Goal: Navigation & Orientation: Find specific page/section

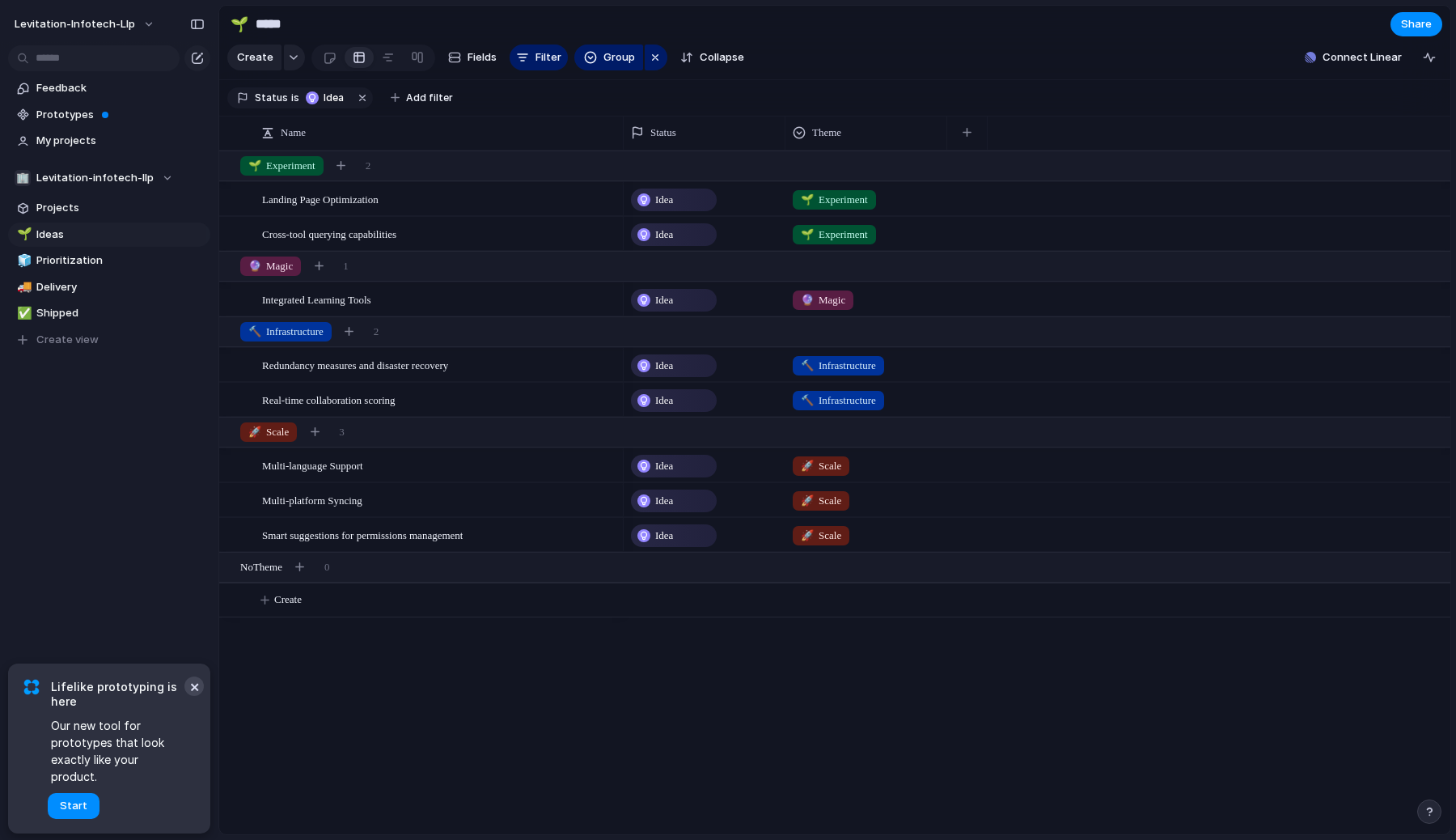
click at [194, 696] on button "×" at bounding box center [194, 687] width 19 height 19
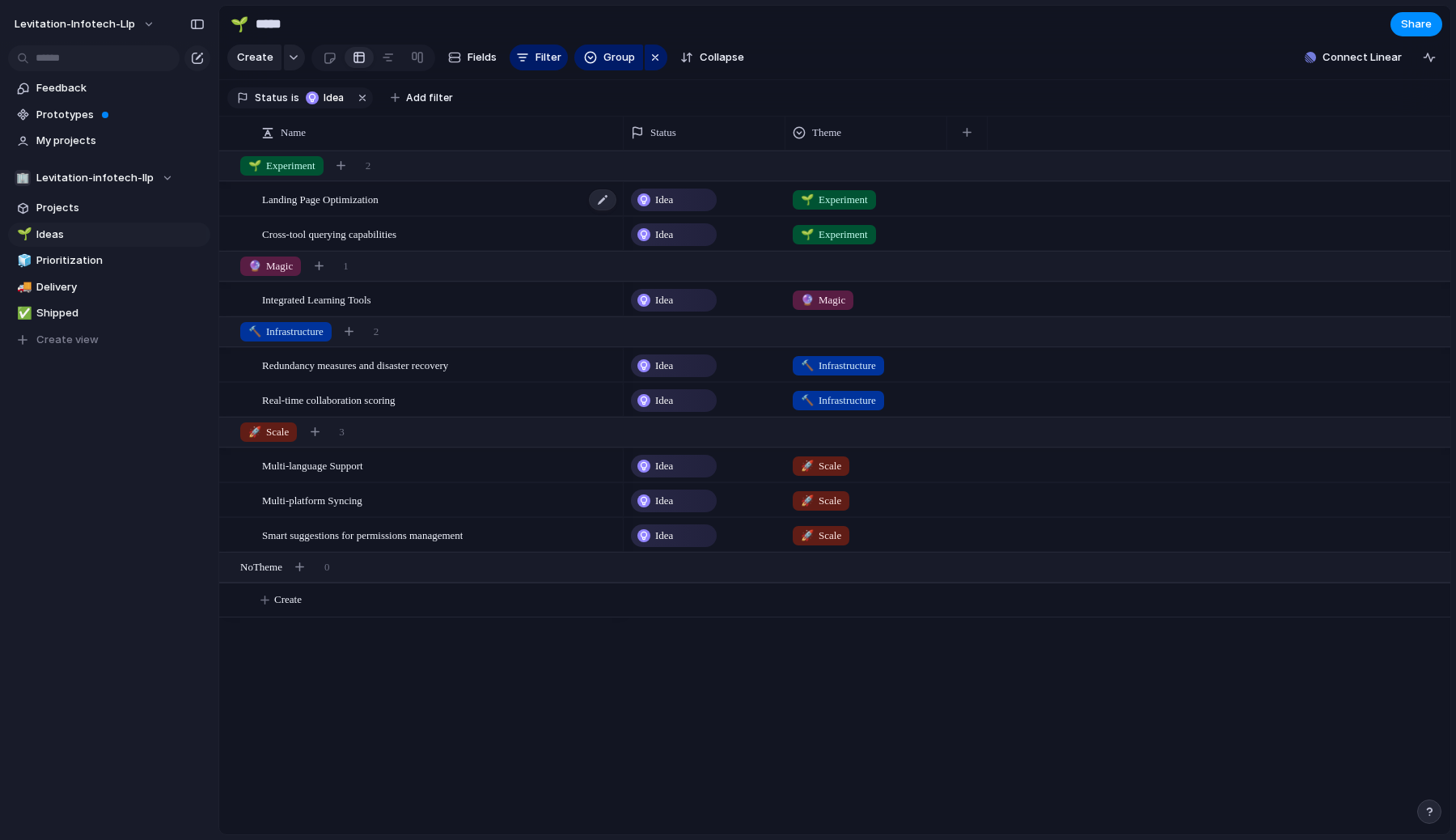
click at [454, 198] on div "Landing Page Optimization" at bounding box center [439, 199] width 356 height 34
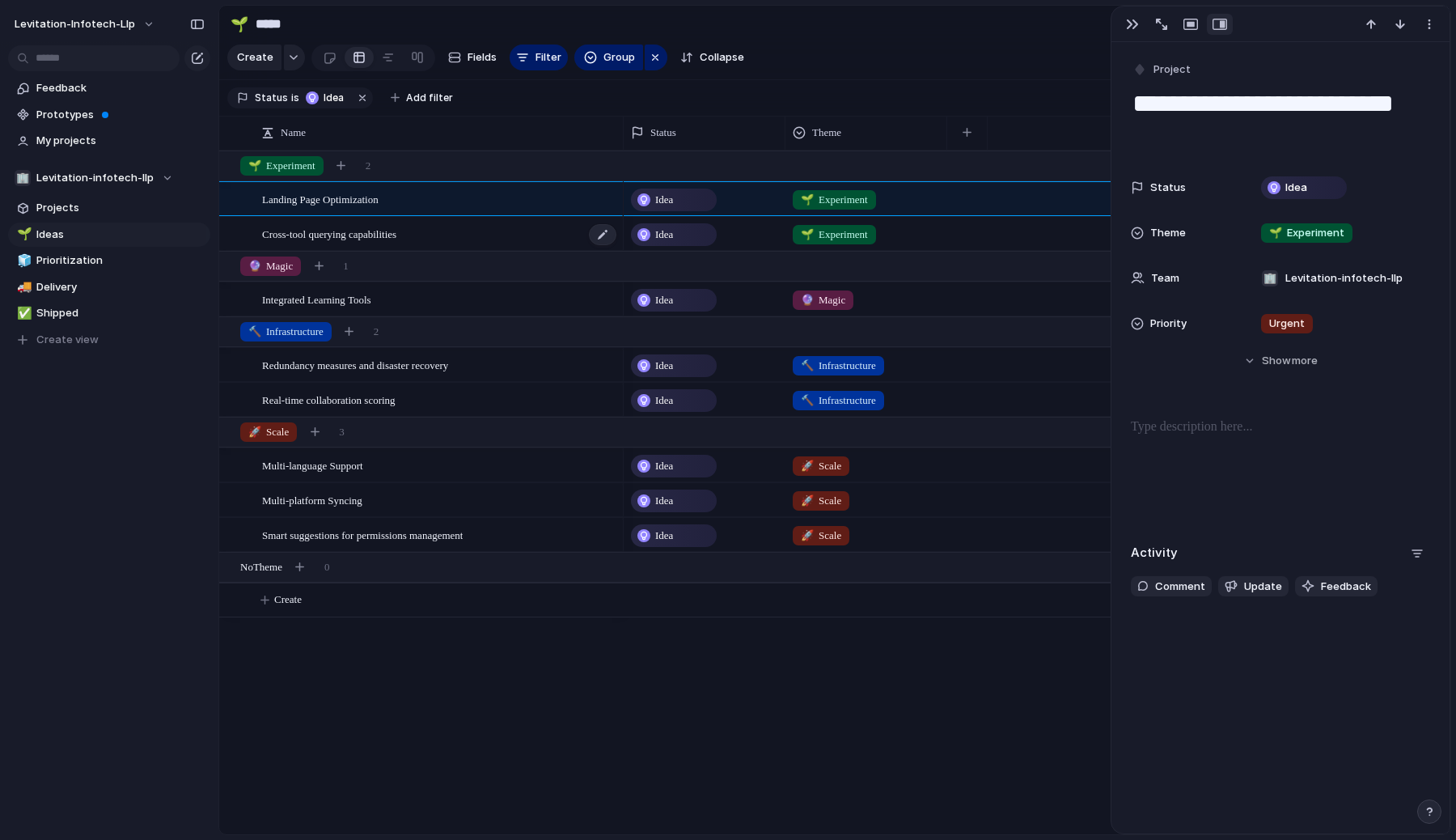
click at [466, 228] on div "Cross-tool querying capabilities" at bounding box center [439, 234] width 356 height 34
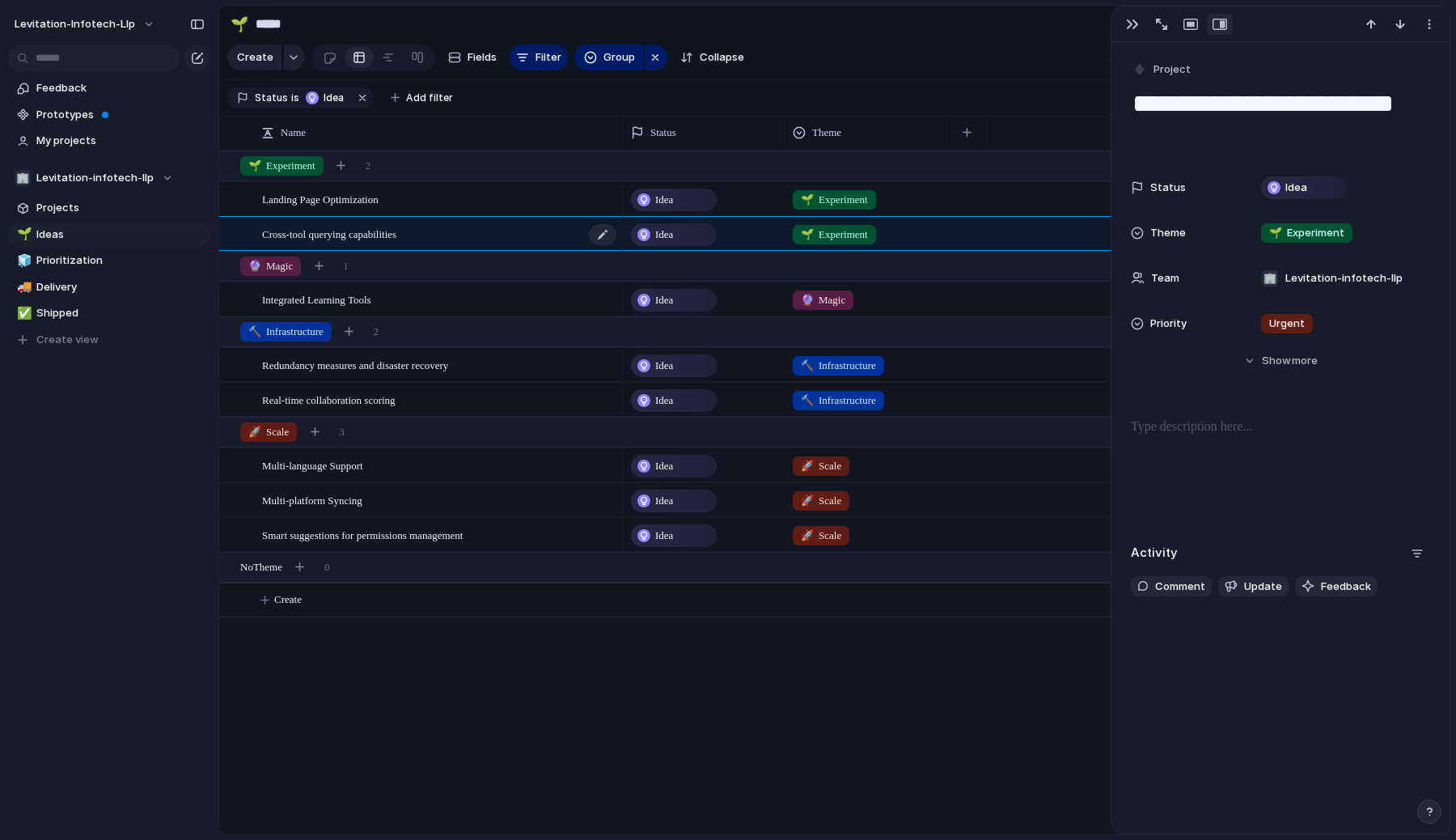
type textarea "**********"
click at [375, 778] on div "Landing Page Optimization Cross-tool querying capabilities Integrated Learning …" at bounding box center [835, 492] width 1232 height 684
click at [1160, 24] on div "button" at bounding box center [1162, 24] width 12 height 12
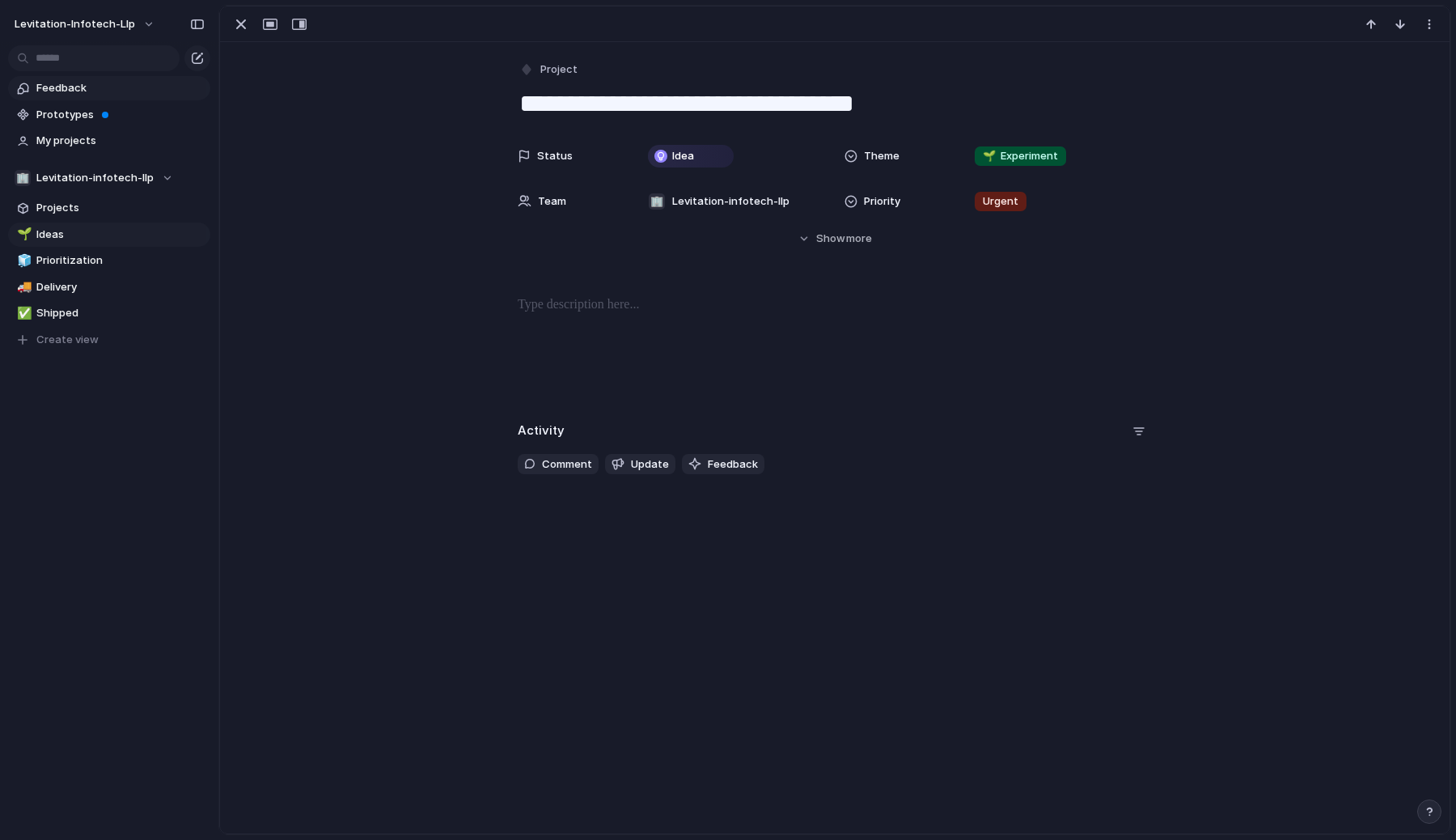
click at [133, 91] on span "Feedback" at bounding box center [121, 88] width 169 height 16
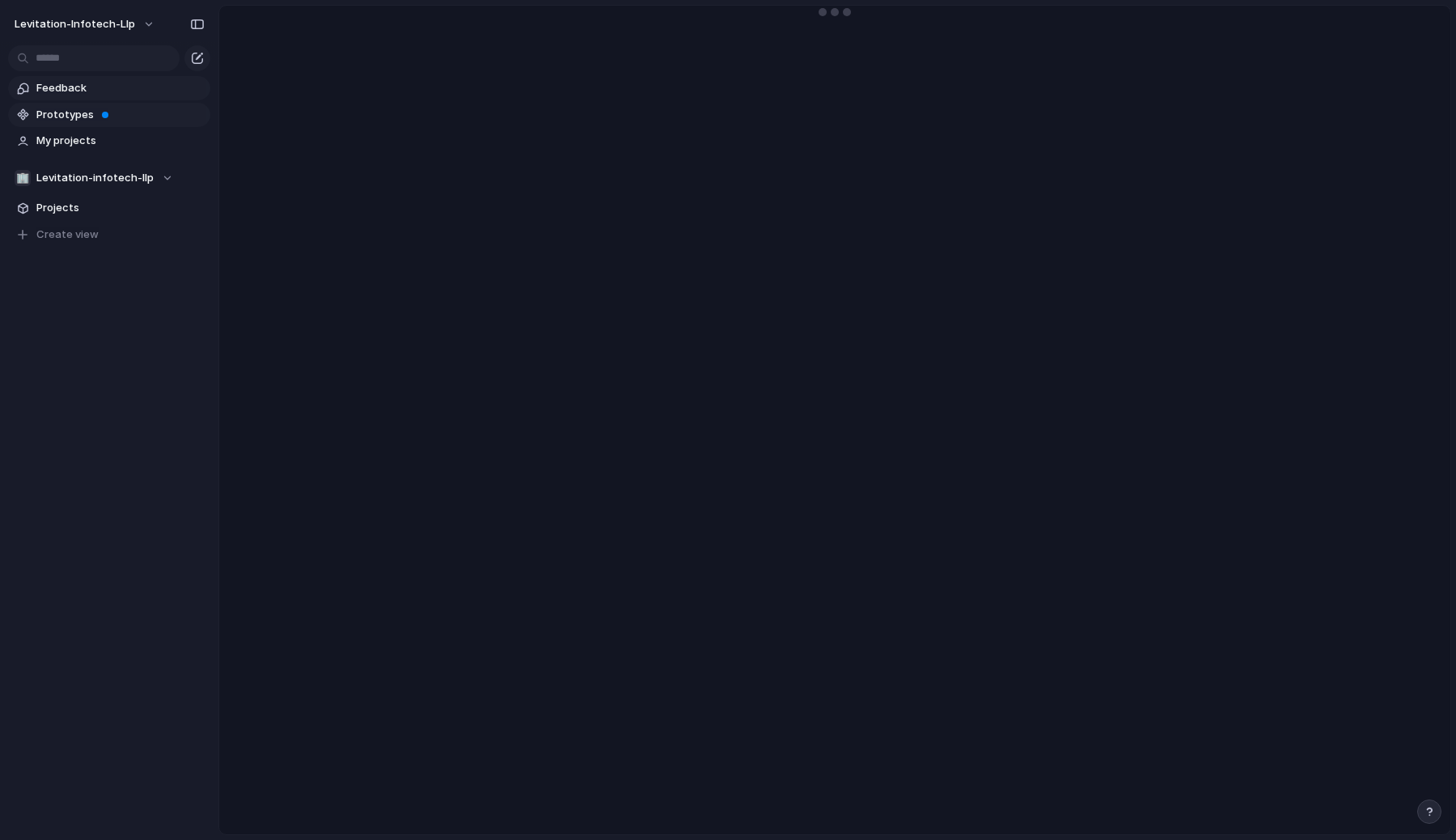
click at [137, 116] on span "Prototypes" at bounding box center [121, 114] width 169 height 16
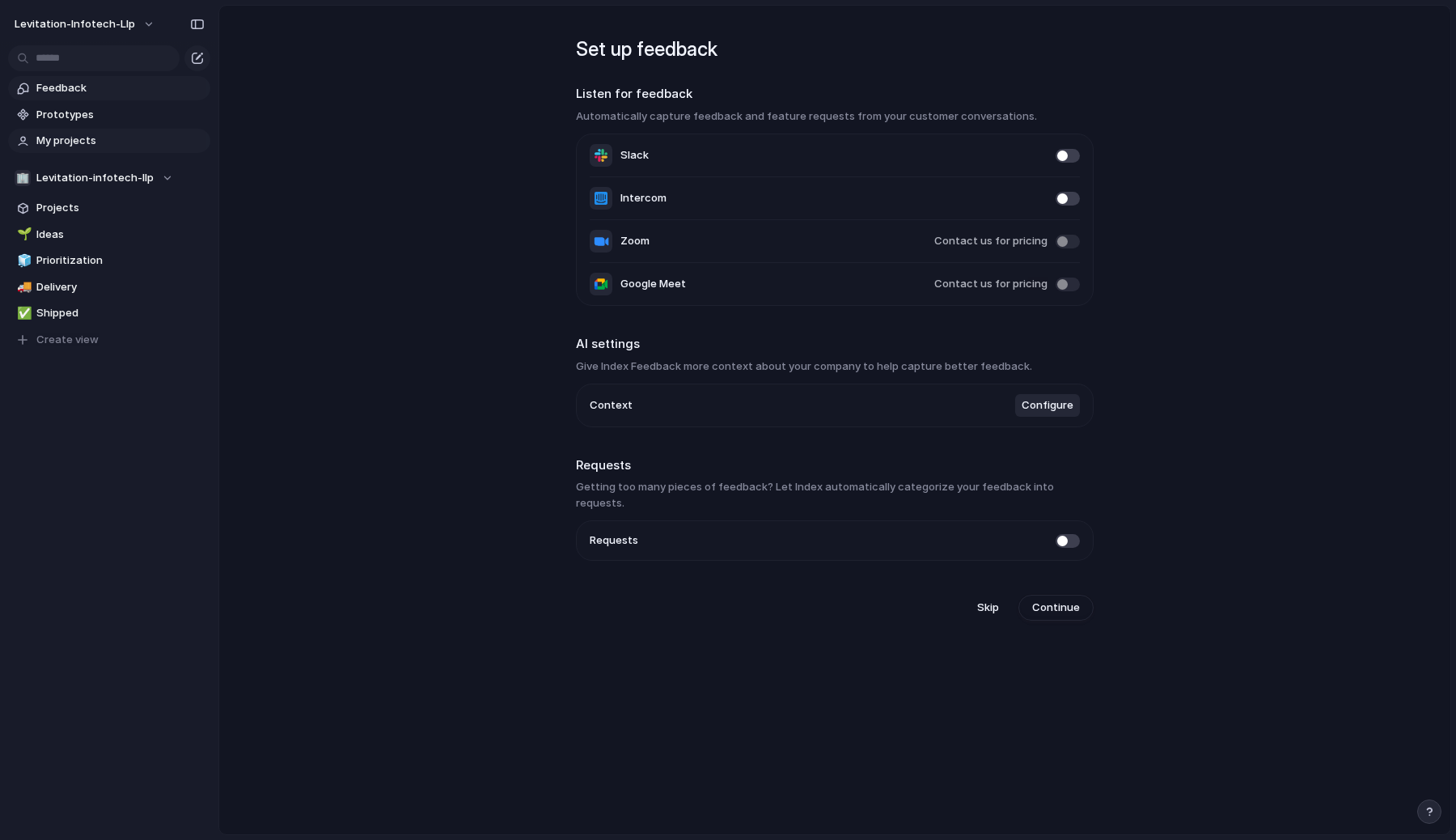
click at [102, 145] on span "My projects" at bounding box center [121, 140] width 169 height 16
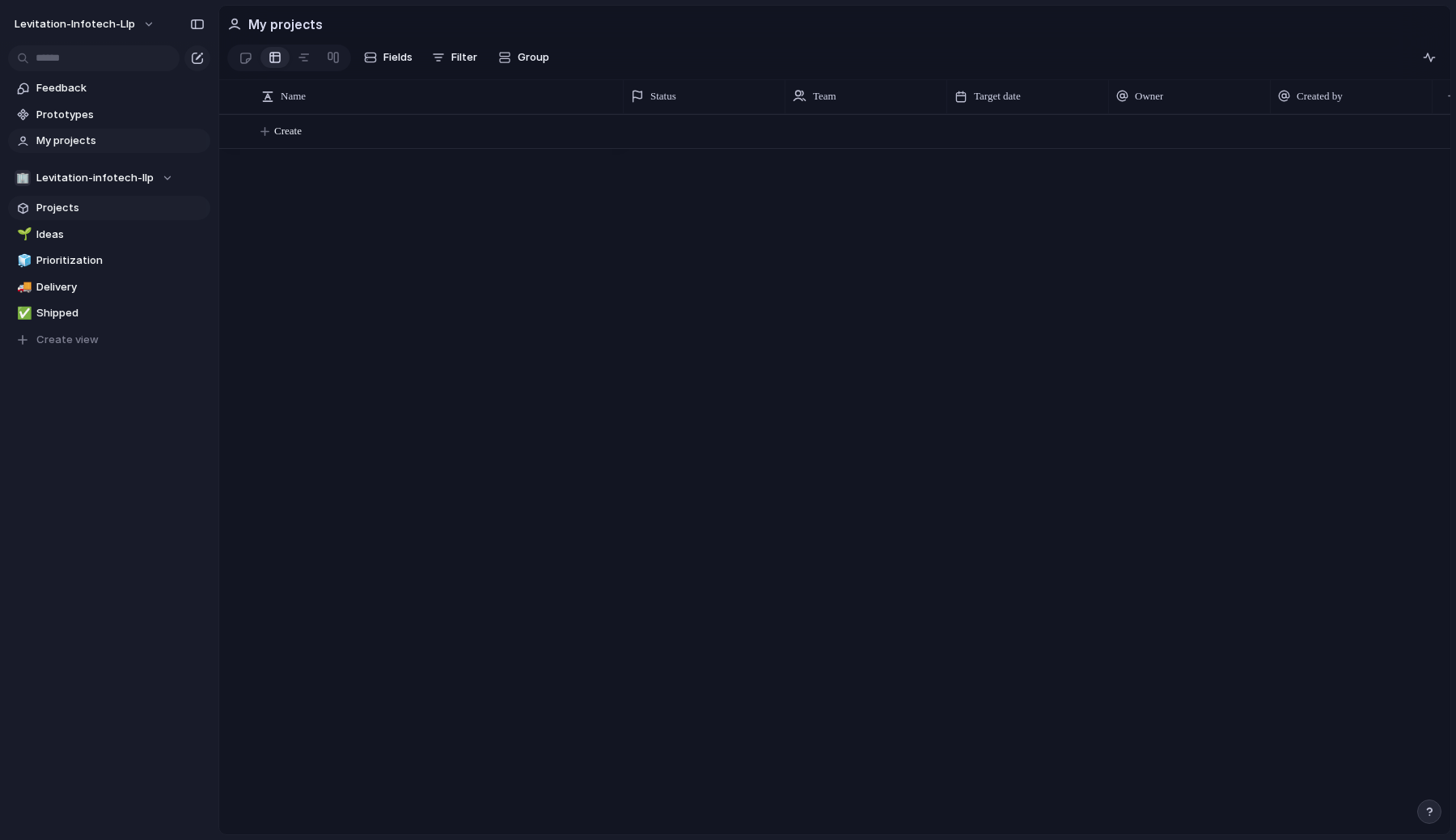
click at [82, 206] on span "Projects" at bounding box center [121, 207] width 169 height 16
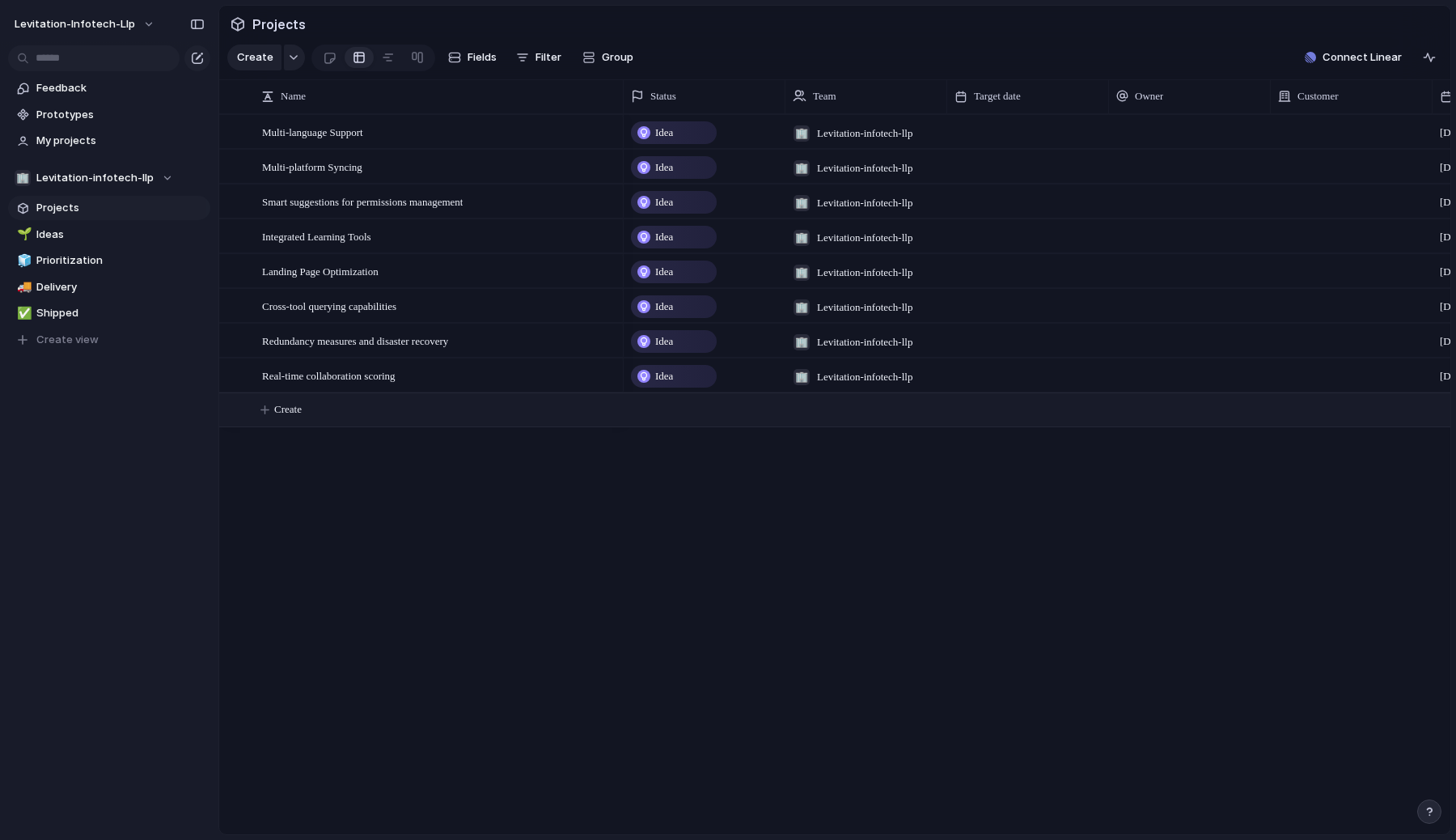
click at [318, 402] on button "Create" at bounding box center [856, 409] width 1240 height 34
click at [69, 281] on span "Delivery" at bounding box center [121, 287] width 169 height 16
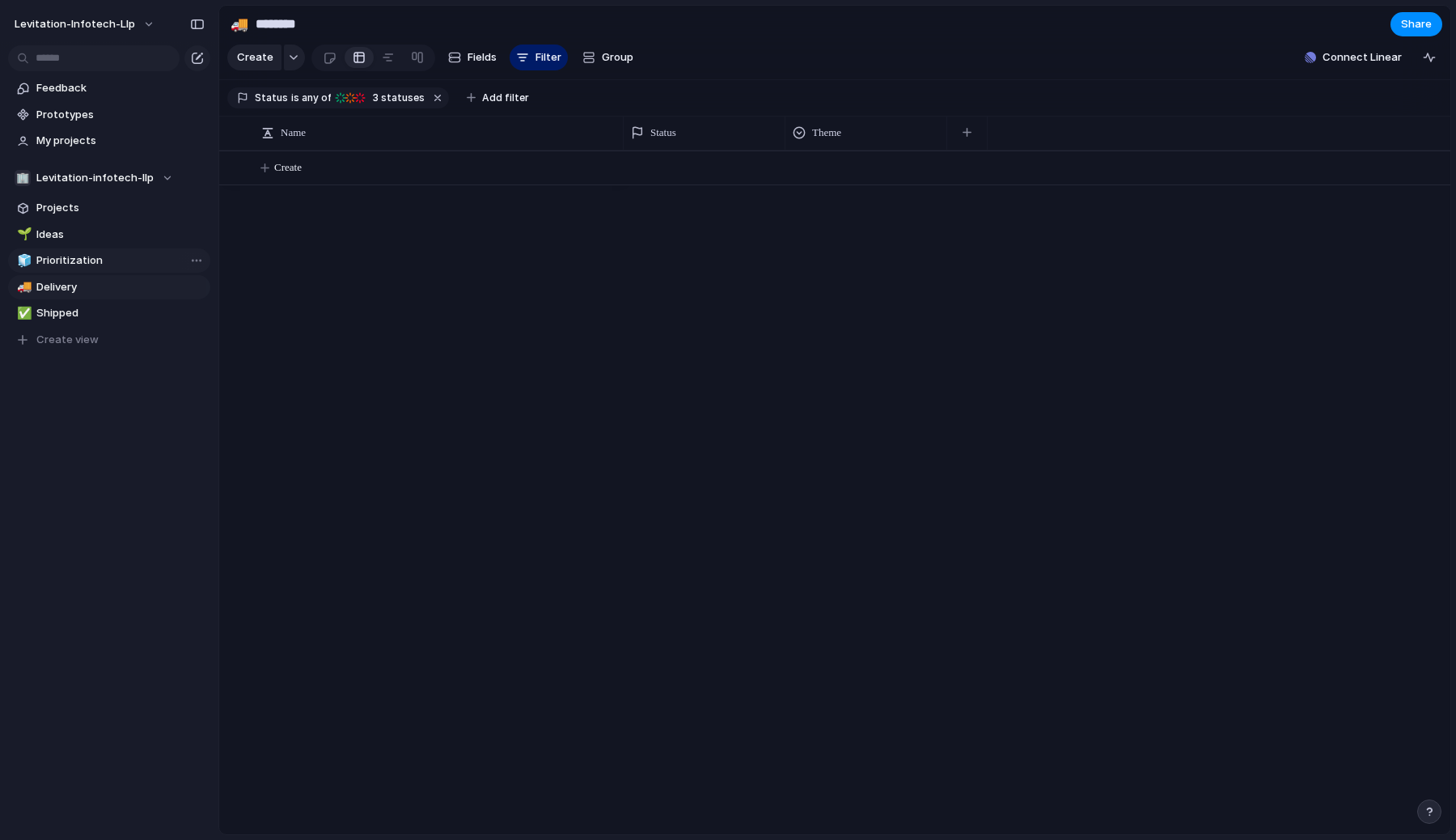
click at [61, 254] on span "Prioritization" at bounding box center [121, 260] width 169 height 16
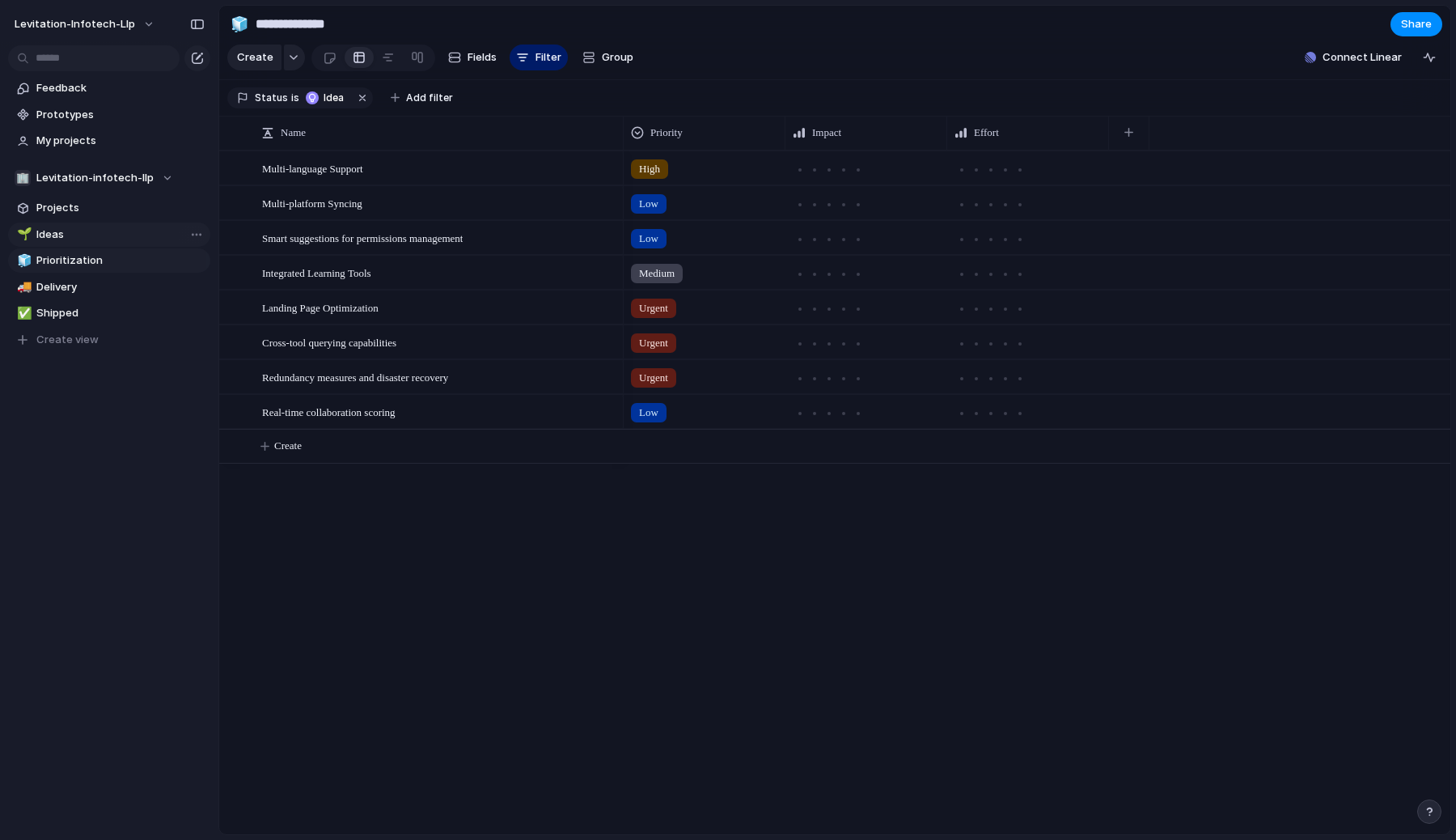
click at [64, 227] on span "Ideas" at bounding box center [121, 234] width 169 height 16
type input "*****"
